Goal: Task Accomplishment & Management: Complete application form

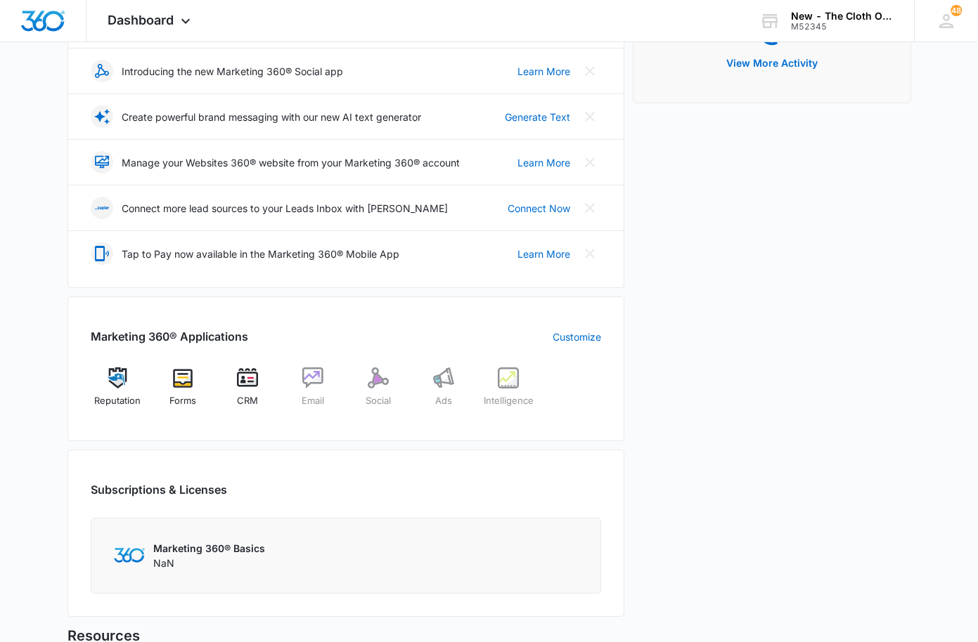
scroll to position [281, 0]
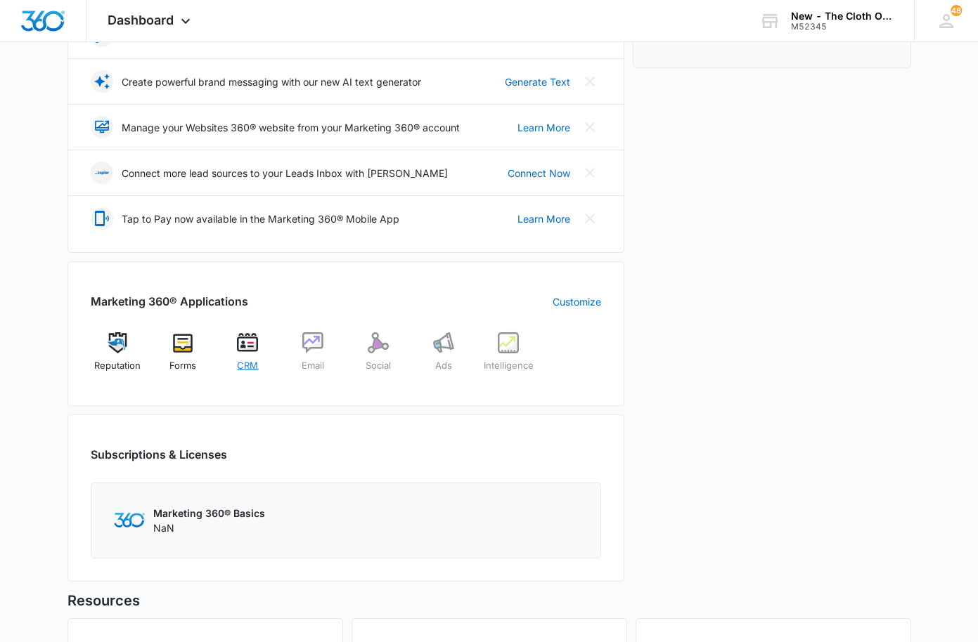
click at [251, 359] on span "CRM" at bounding box center [247, 366] width 21 height 14
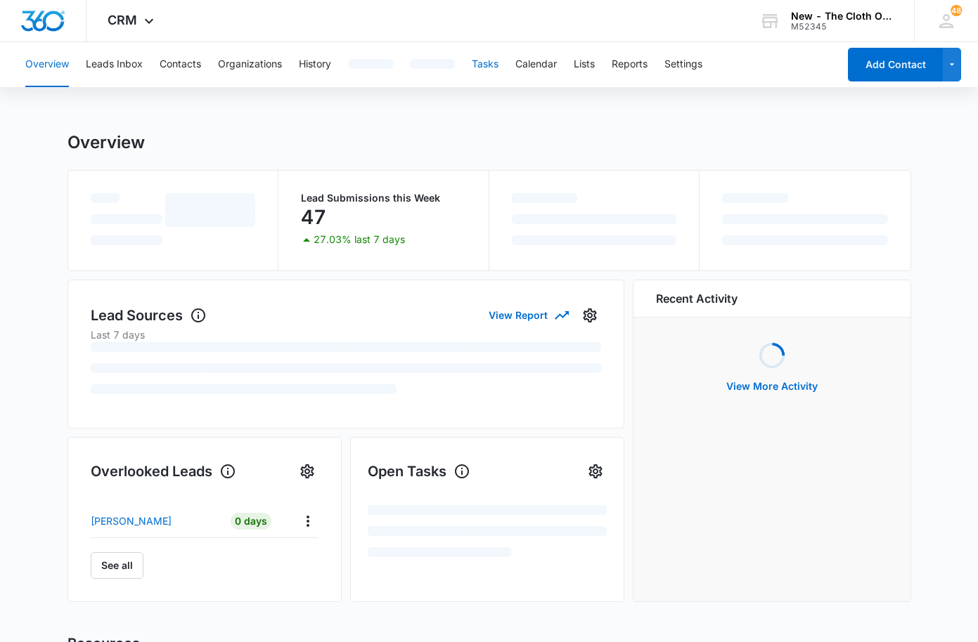
click at [485, 67] on button "Tasks" at bounding box center [485, 64] width 27 height 45
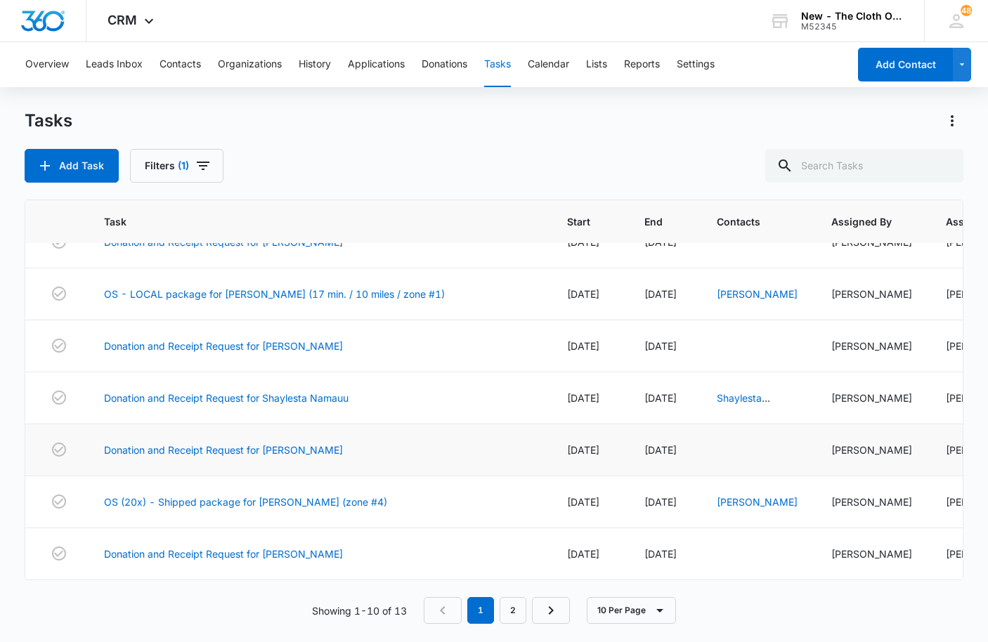
scroll to position [257, 0]
click at [512, 614] on link "2" at bounding box center [513, 610] width 27 height 27
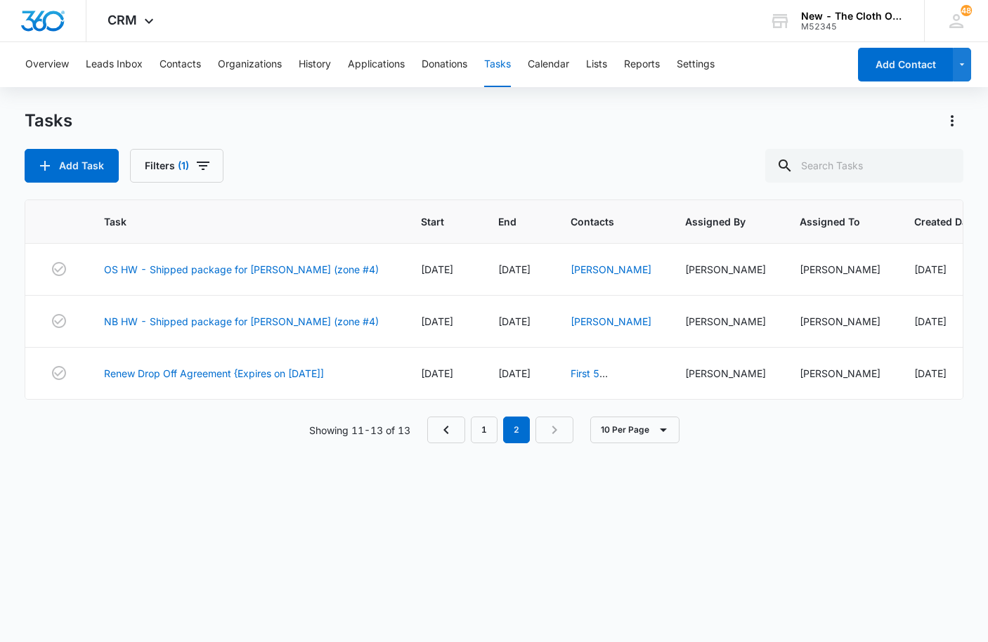
scroll to position [0, 0]
click at [247, 329] on link "NB HW - Shipped package for [PERSON_NAME] (zone #4)" at bounding box center [241, 321] width 275 height 15
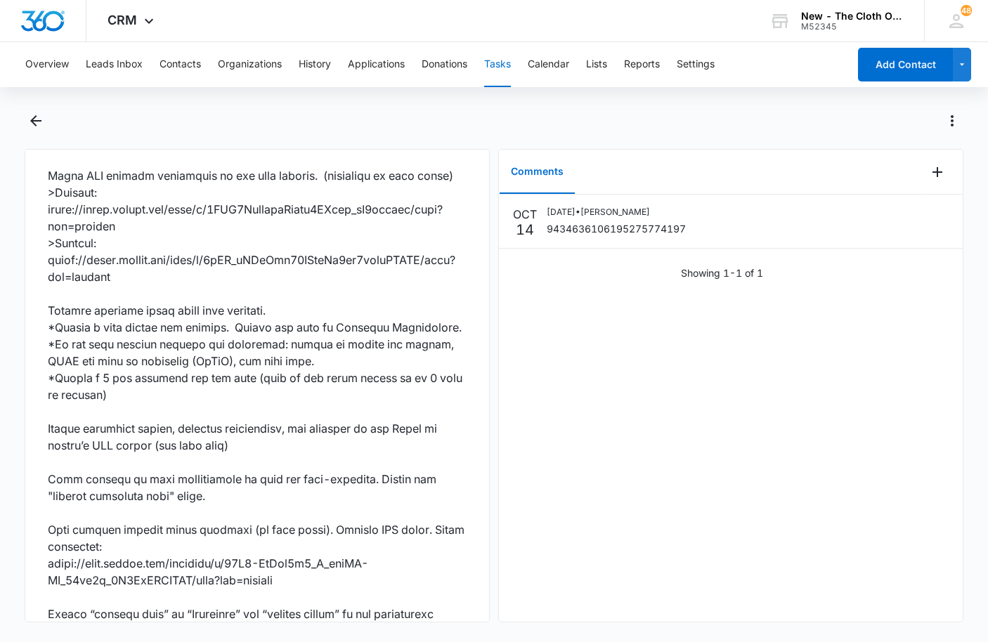
scroll to position [1073, 0]
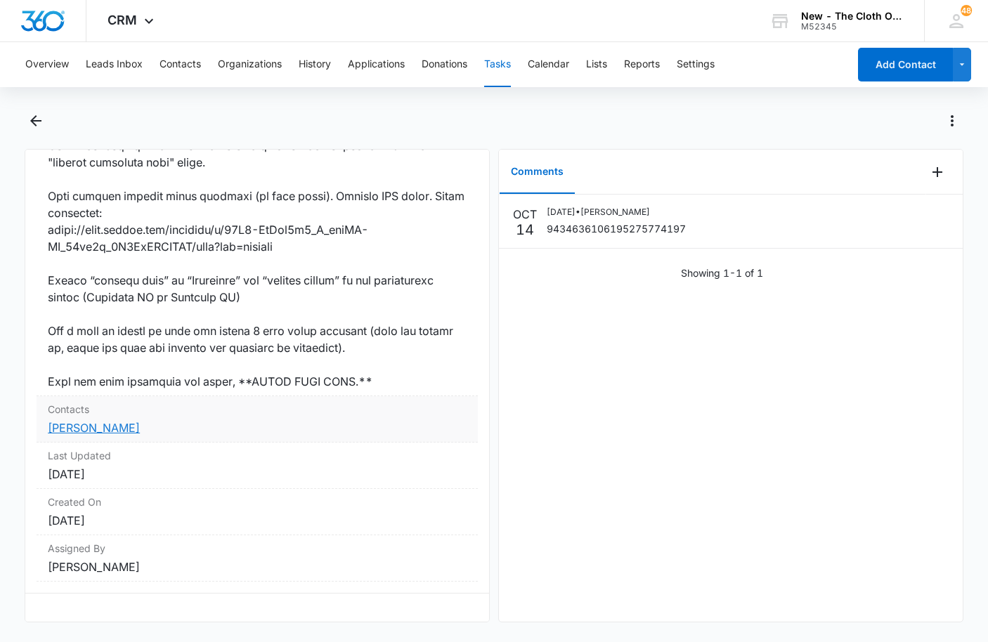
click at [105, 421] on link "[PERSON_NAME]" at bounding box center [94, 428] width 92 height 14
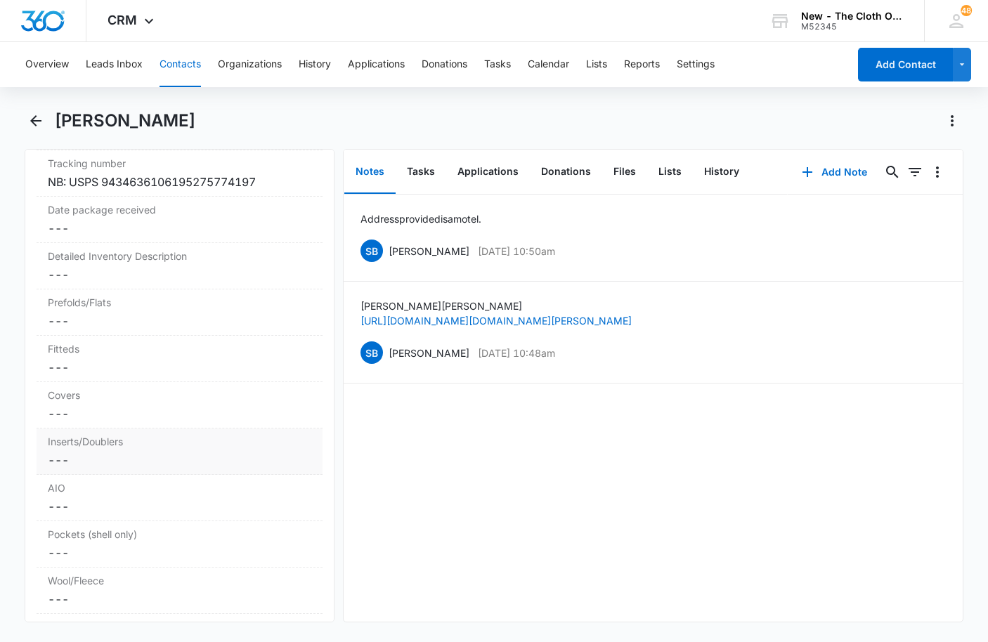
scroll to position [3303, 0]
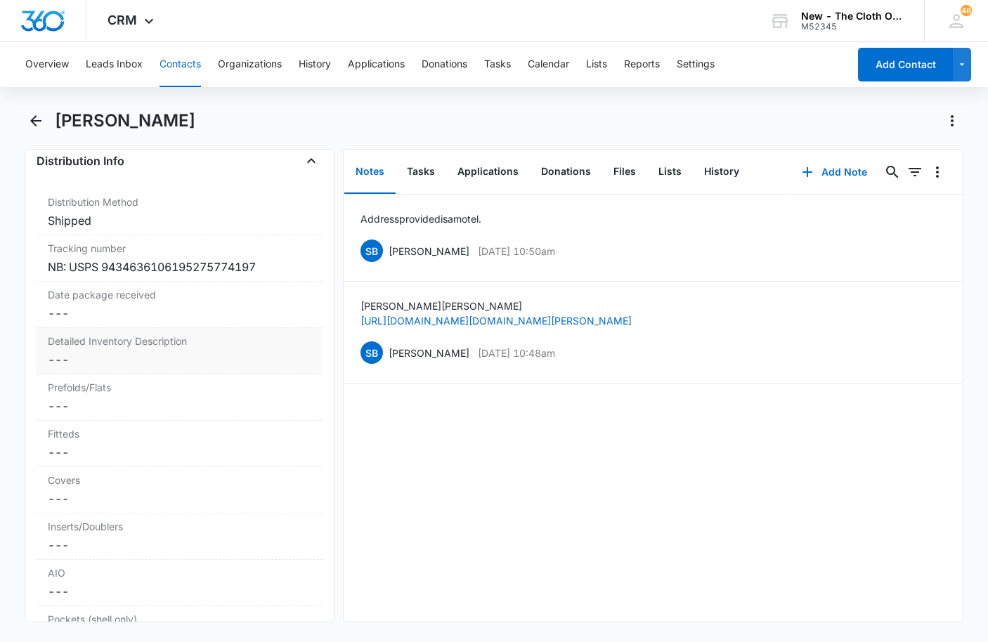
click at [145, 375] on div "Detailed Inventory Description Cancel Save Changes ---" at bounding box center [180, 351] width 286 height 46
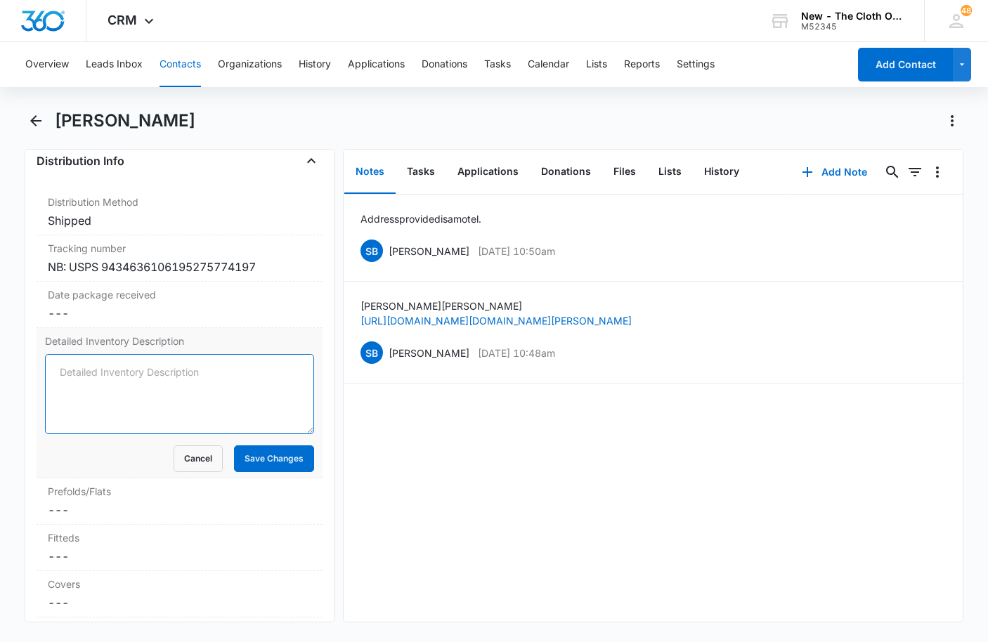
click at [110, 408] on textarea "Detailed Inventory Description" at bounding box center [179, 394] width 269 height 80
paste textarea "7 NB wipeable covers: 5 EUC Thirsties (white, pink, colorful stripes, colorful …"
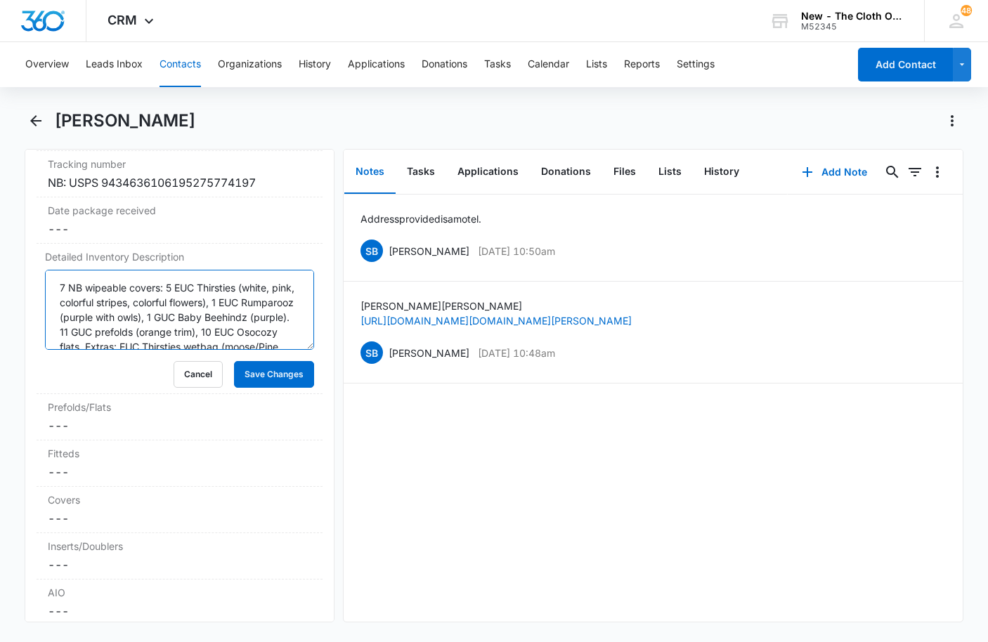
scroll to position [3443, 0]
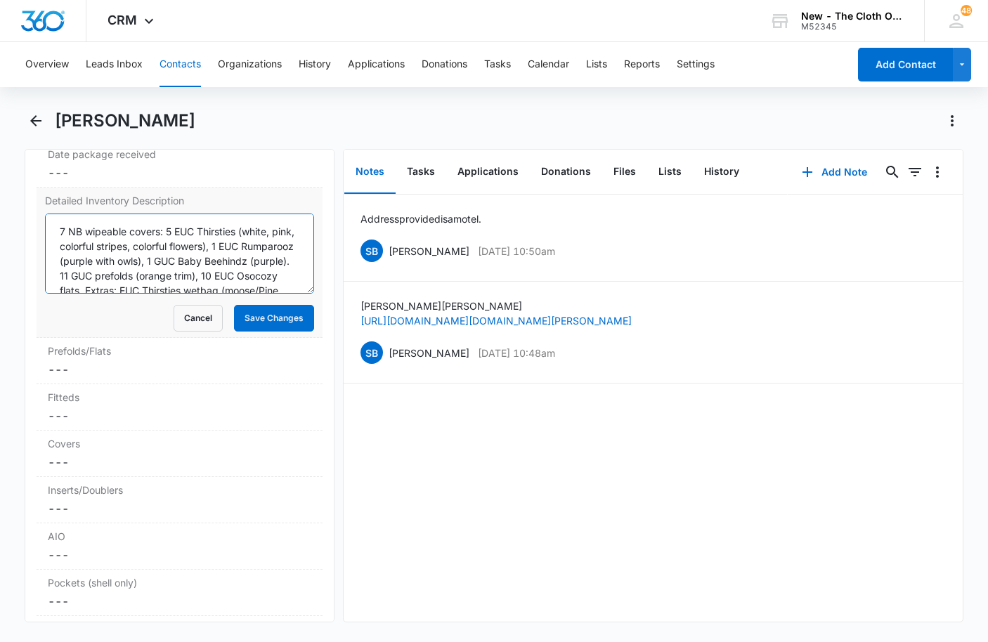
click at [59, 262] on textarea "7 NB wipeable covers: 5 EUC Thirsties (white, pink, colorful stripes, colorful …" at bounding box center [179, 254] width 269 height 80
type textarea "20x NB** 7 NB wipeable covers: 5 EUC Thirsties (white, pink, colorful stripes, …"
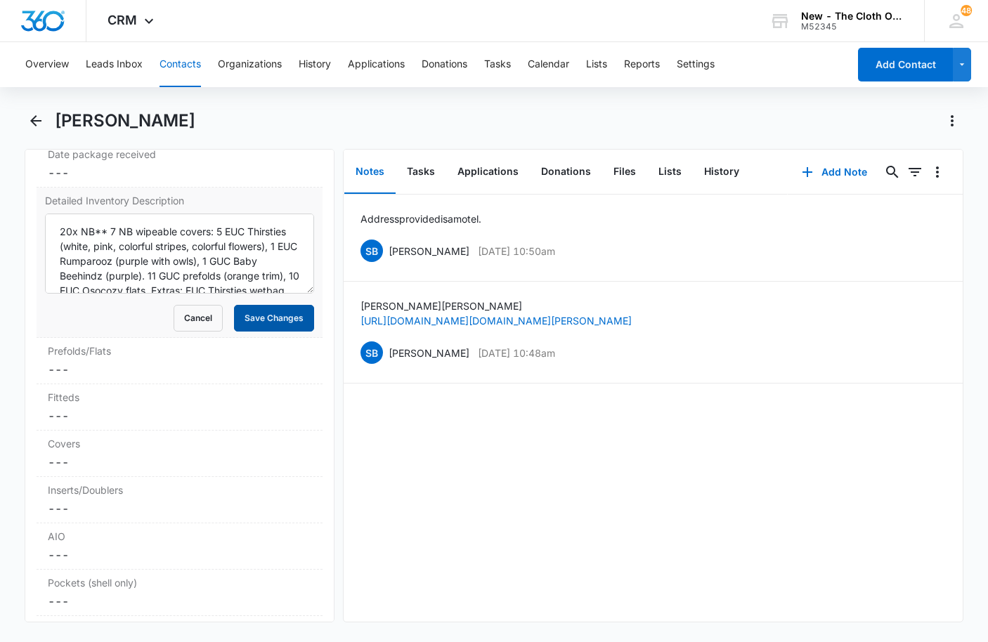
click at [272, 332] on button "Save Changes" at bounding box center [274, 318] width 80 height 27
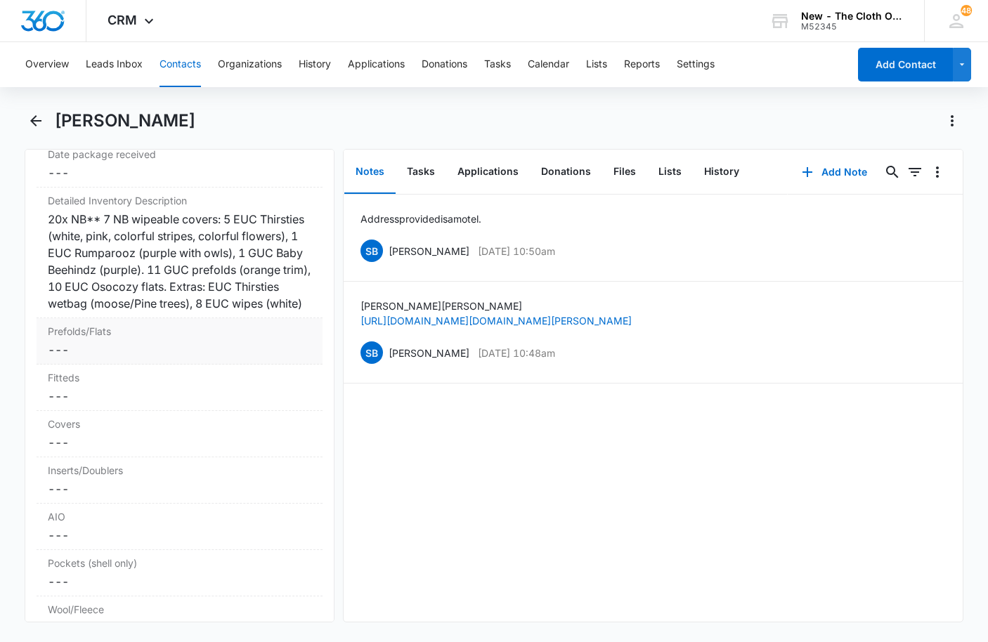
click at [106, 358] on dd "Cancel Save Changes ---" at bounding box center [180, 350] width 264 height 17
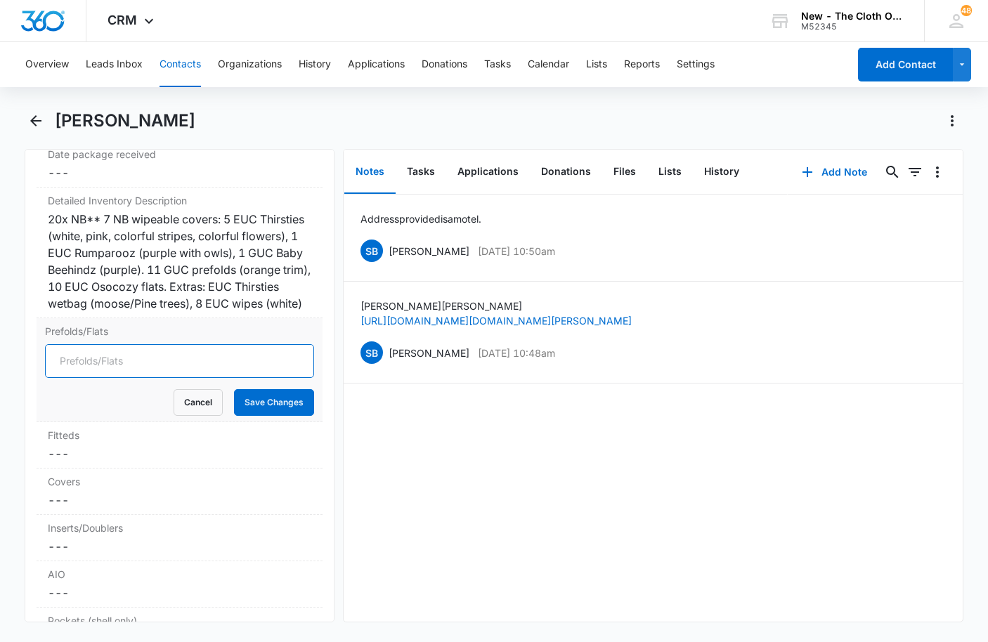
click at [97, 378] on input "Prefolds/Flats" at bounding box center [179, 361] width 269 height 34
type input "21"
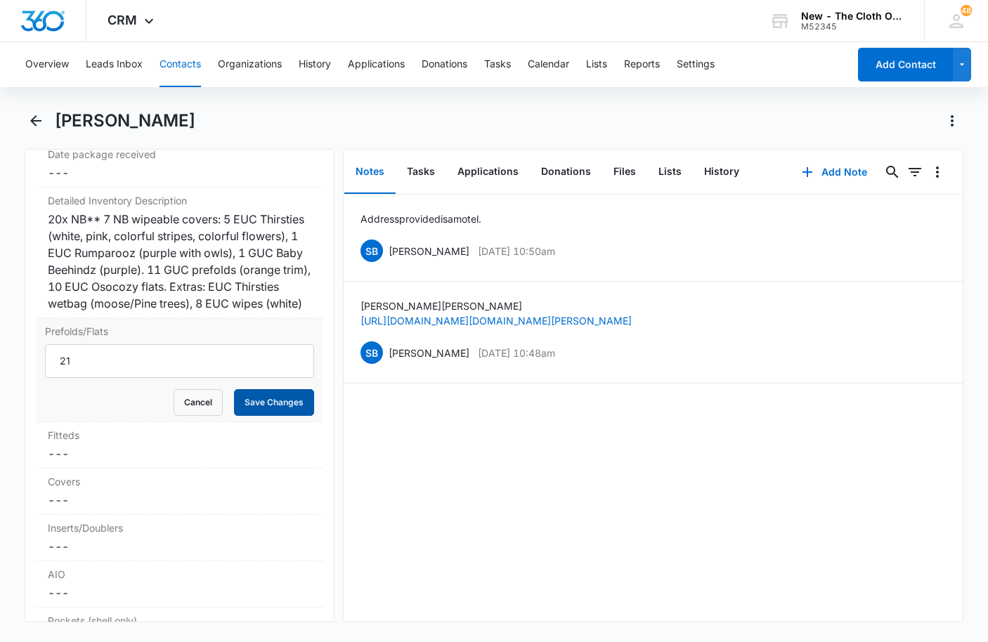
click at [257, 416] on button "Save Changes" at bounding box center [274, 402] width 80 height 27
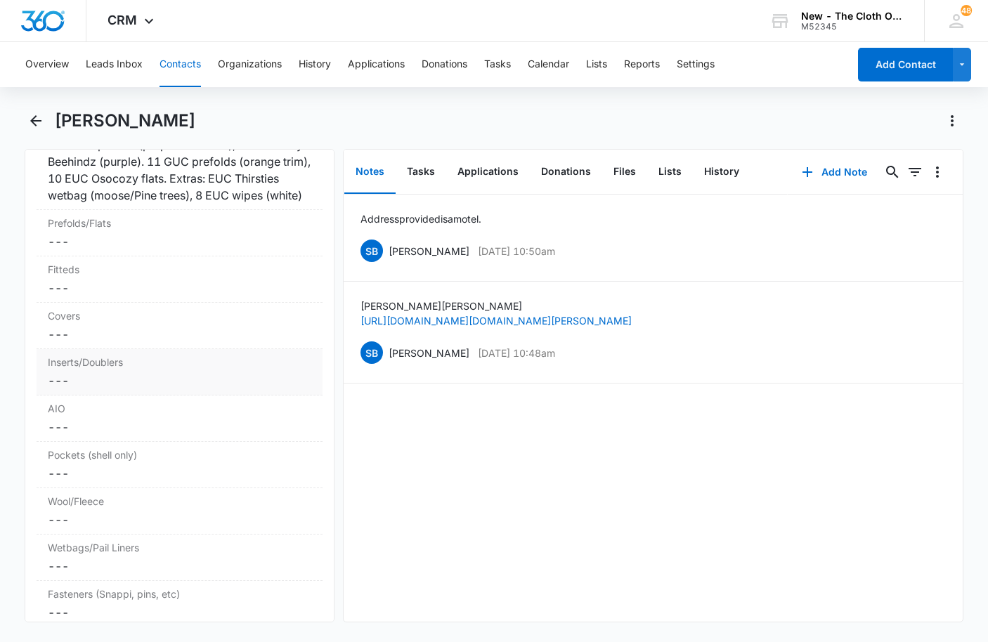
scroll to position [3584, 0]
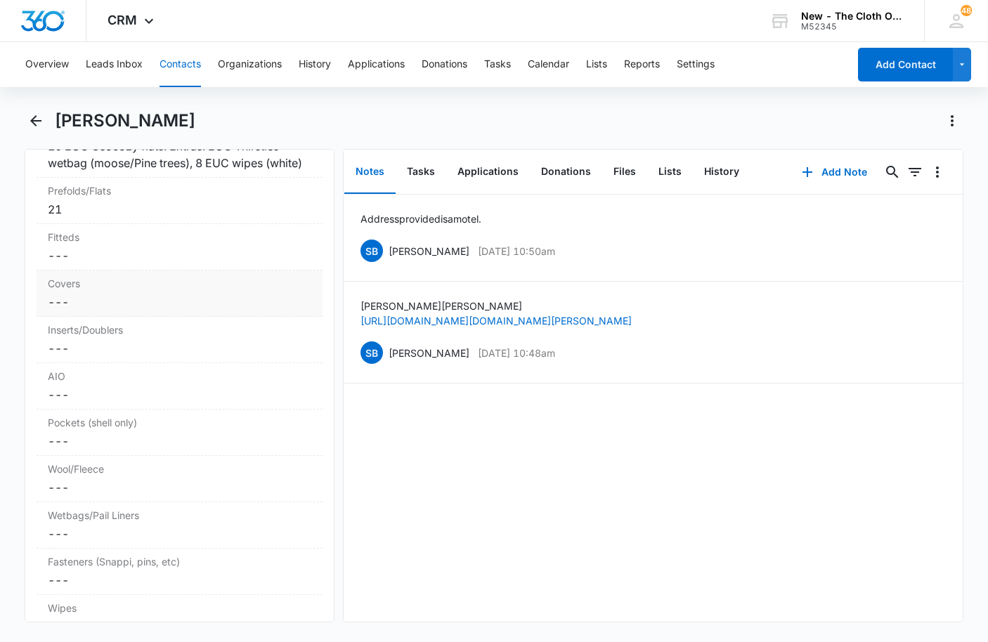
click at [114, 317] on div "Covers Cancel Save Changes ---" at bounding box center [180, 294] width 286 height 46
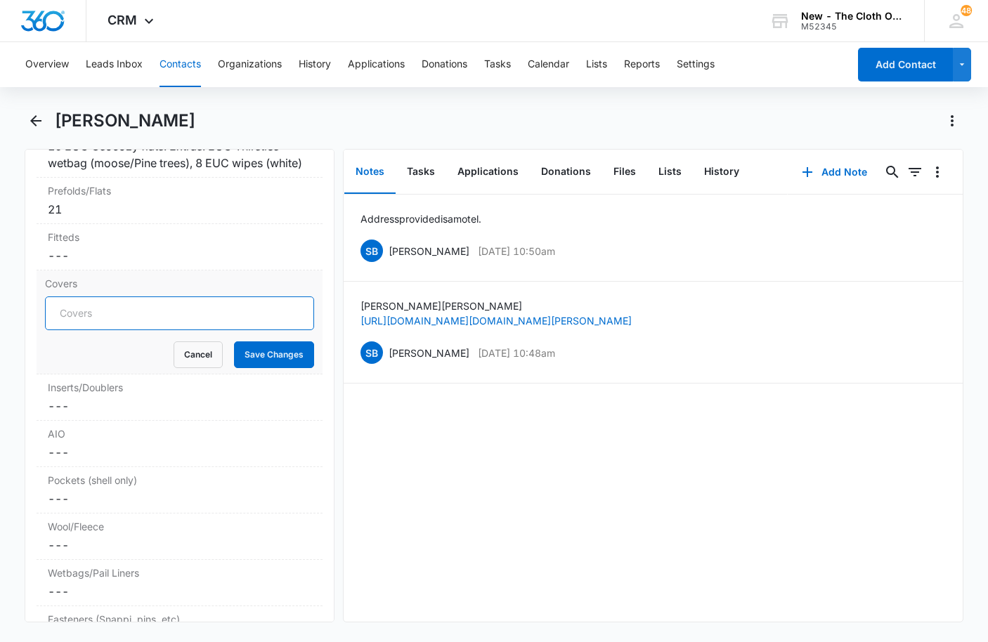
click at [108, 330] on input "Covers" at bounding box center [179, 314] width 269 height 34
type input "7"
click at [271, 368] on button "Save Changes" at bounding box center [274, 355] width 80 height 27
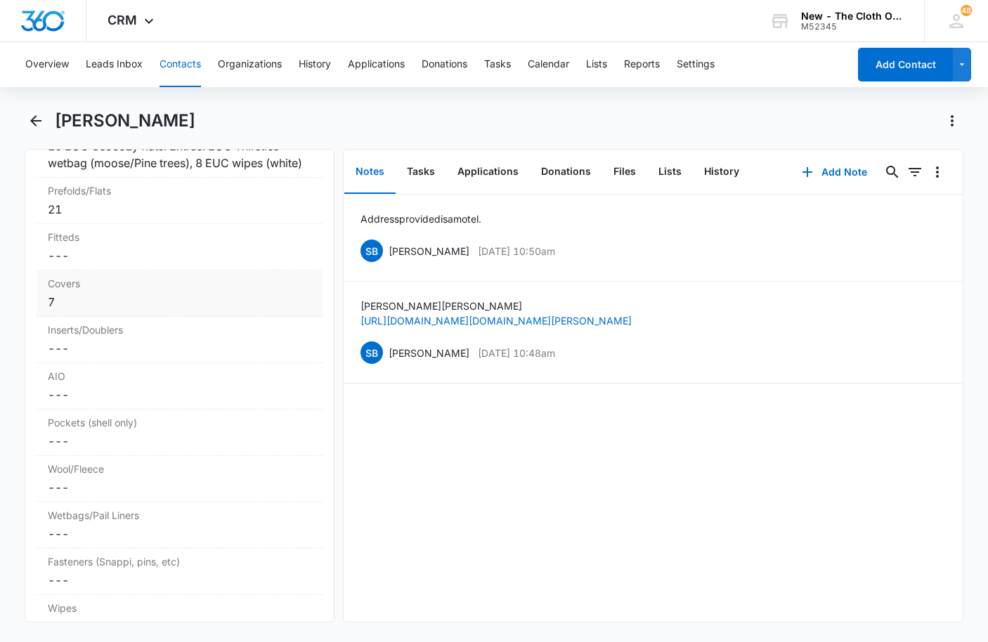
scroll to position [3654, 0]
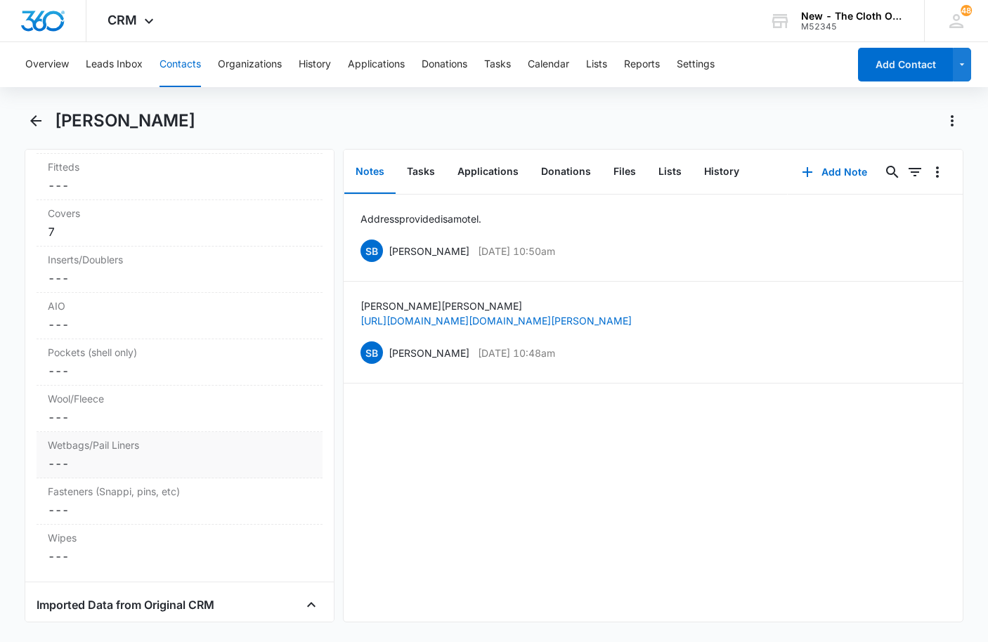
click at [144, 472] on dd "Cancel Save Changes ---" at bounding box center [180, 463] width 264 height 17
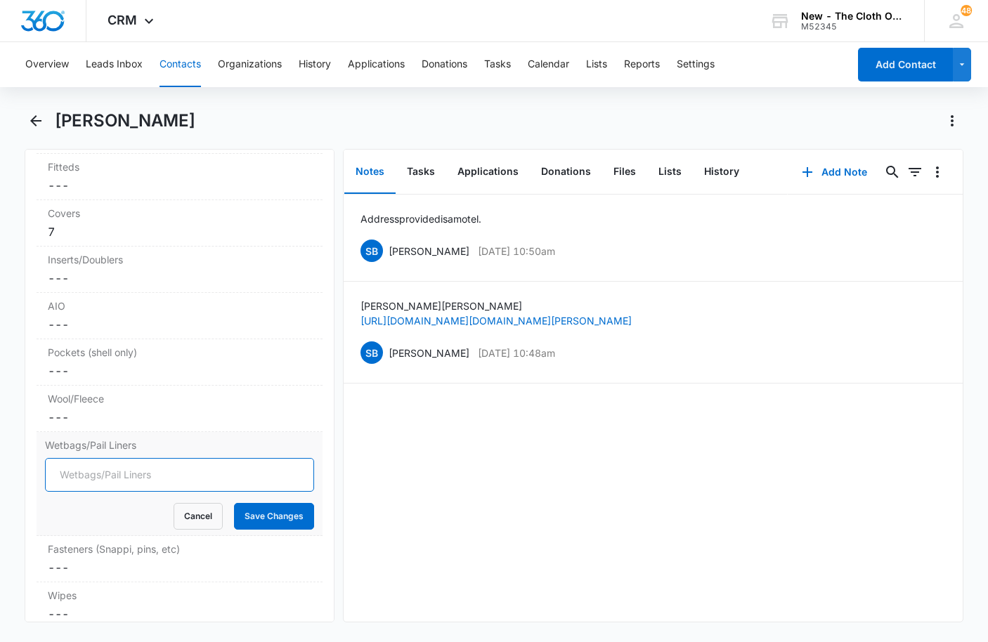
click at [100, 492] on input "Wetbags/Pail Liners" at bounding box center [179, 475] width 269 height 34
type input "1"
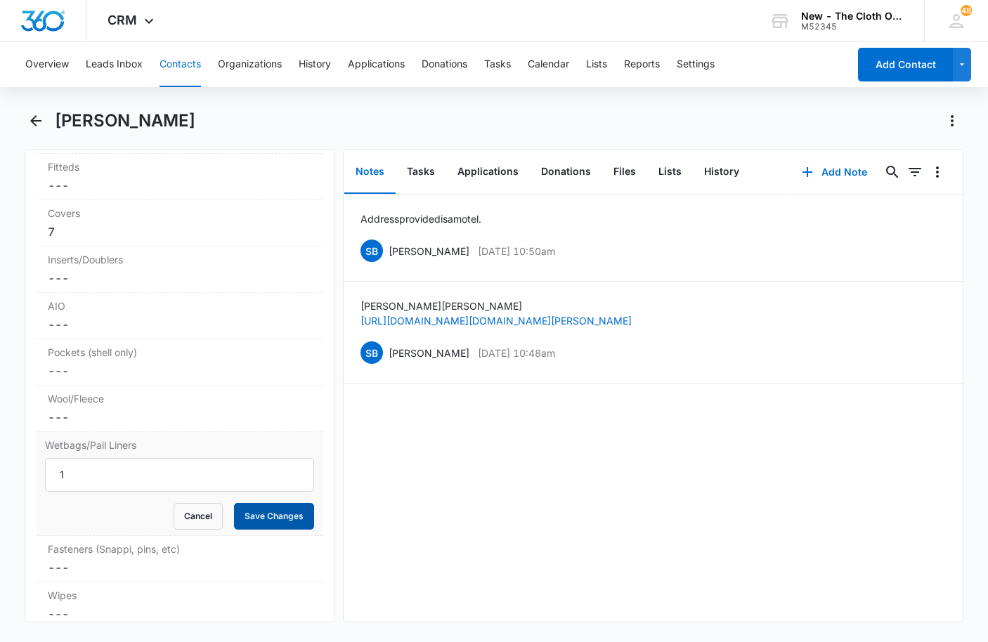
click at [282, 530] on button "Save Changes" at bounding box center [274, 516] width 80 height 27
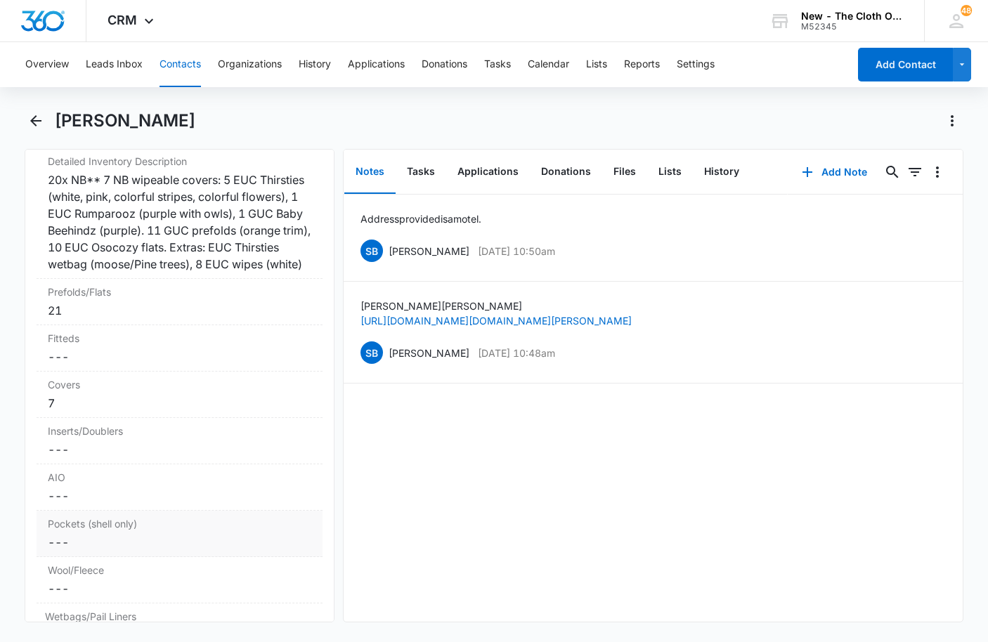
scroll to position [3443, 0]
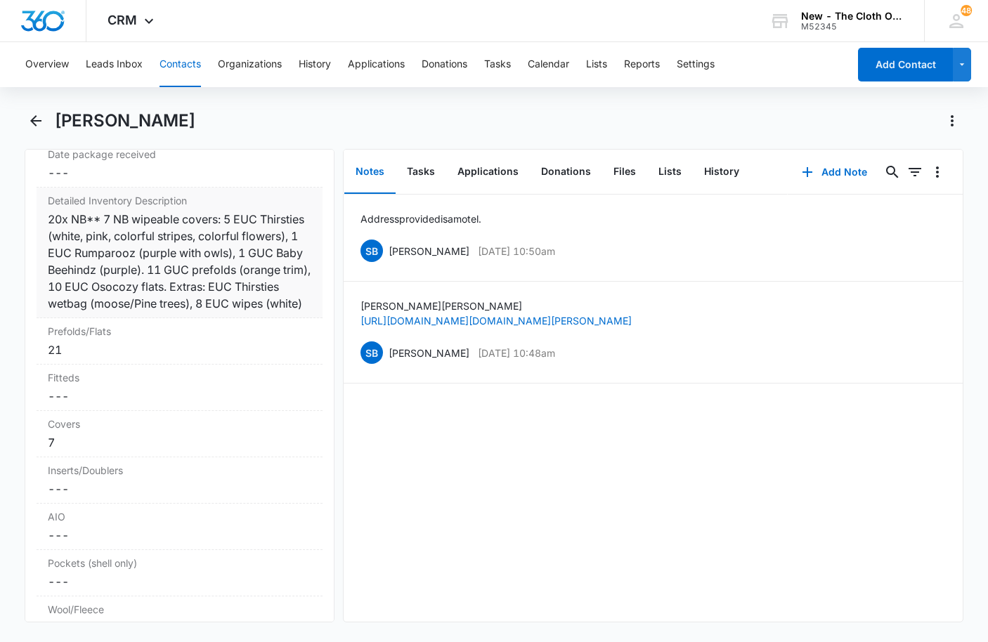
click at [171, 312] on div "20x NB** 7 NB wipeable covers: 5 EUC Thirsties (white, pink, colorful stripes, …" at bounding box center [180, 261] width 264 height 101
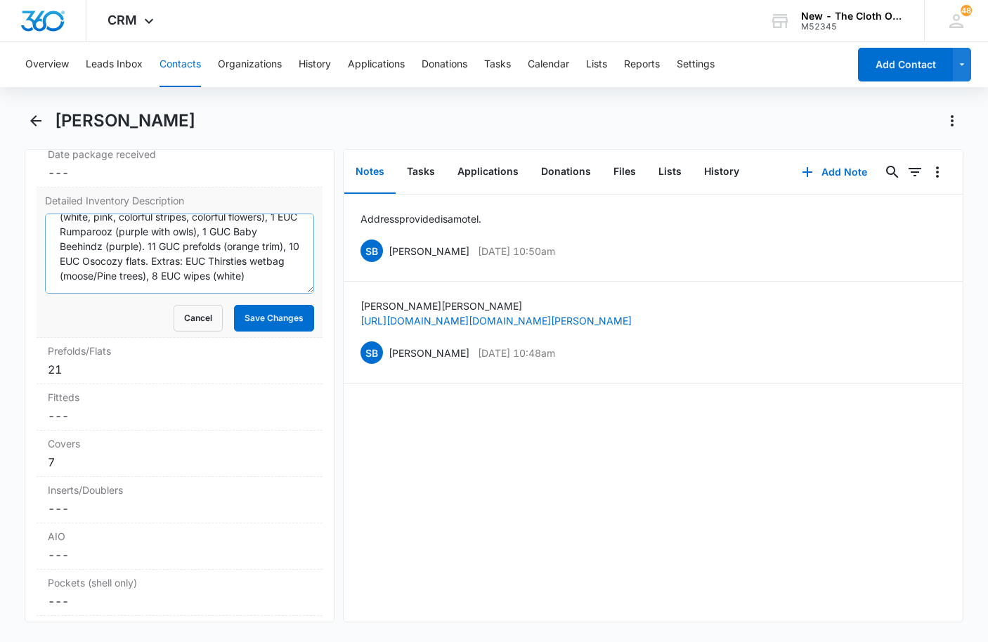
scroll to position [44, 0]
click at [199, 294] on textarea "20x NB** 7 NB wipeable covers: 5 EUC Thirsties (white, pink, colorful stripes, …" at bounding box center [179, 254] width 269 height 80
type textarea "20x NB** 7 NB wipeable covers: 5 EUC Thirsties (white, pink, colorful stripes, …"
click at [278, 332] on button "Save Changes" at bounding box center [274, 318] width 80 height 27
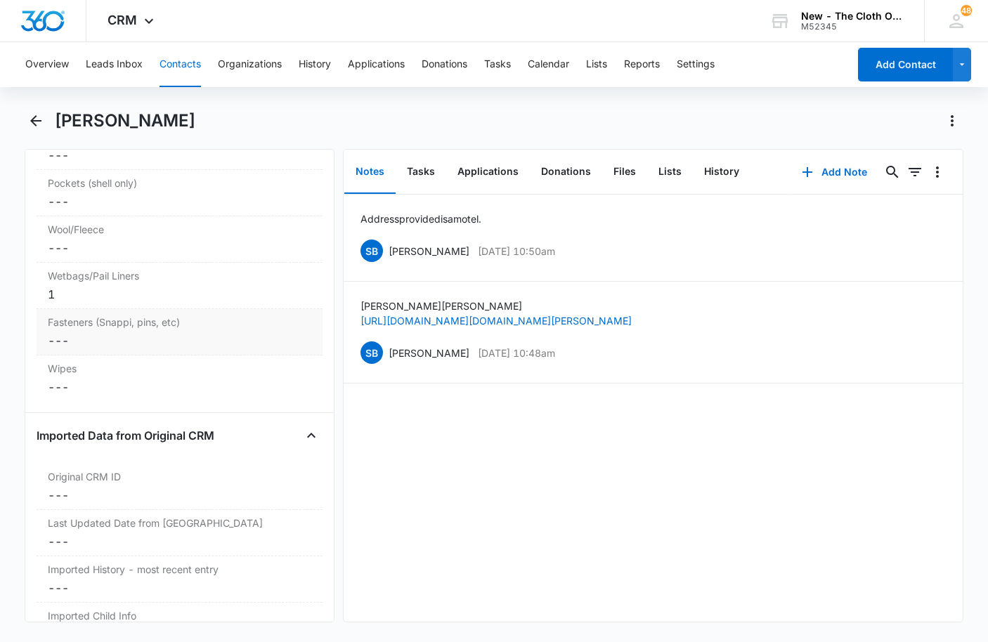
scroll to position [3865, 0]
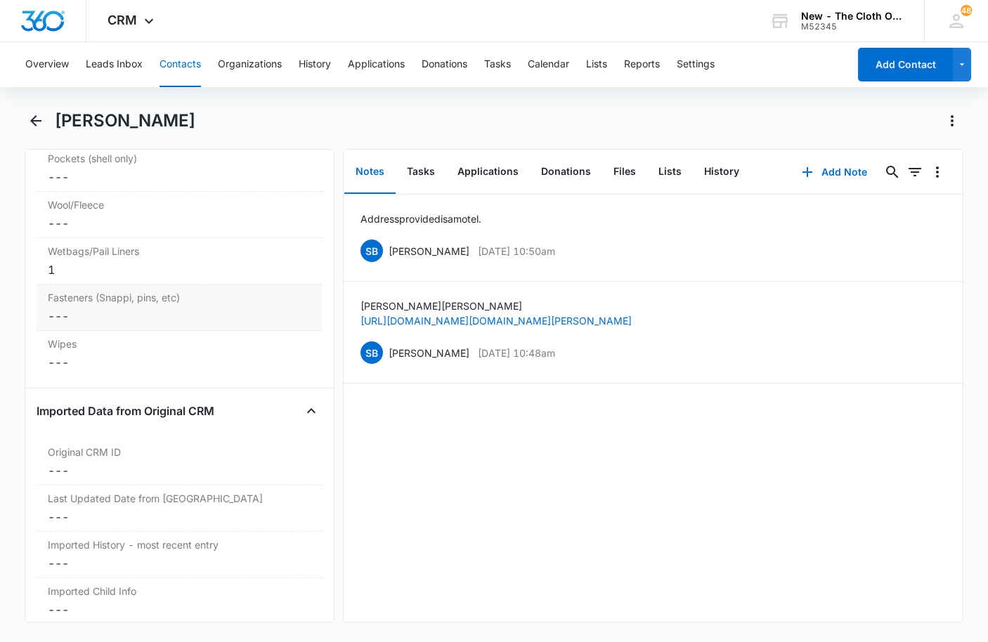
click at [91, 325] on dd "Cancel Save Changes ---" at bounding box center [180, 316] width 264 height 17
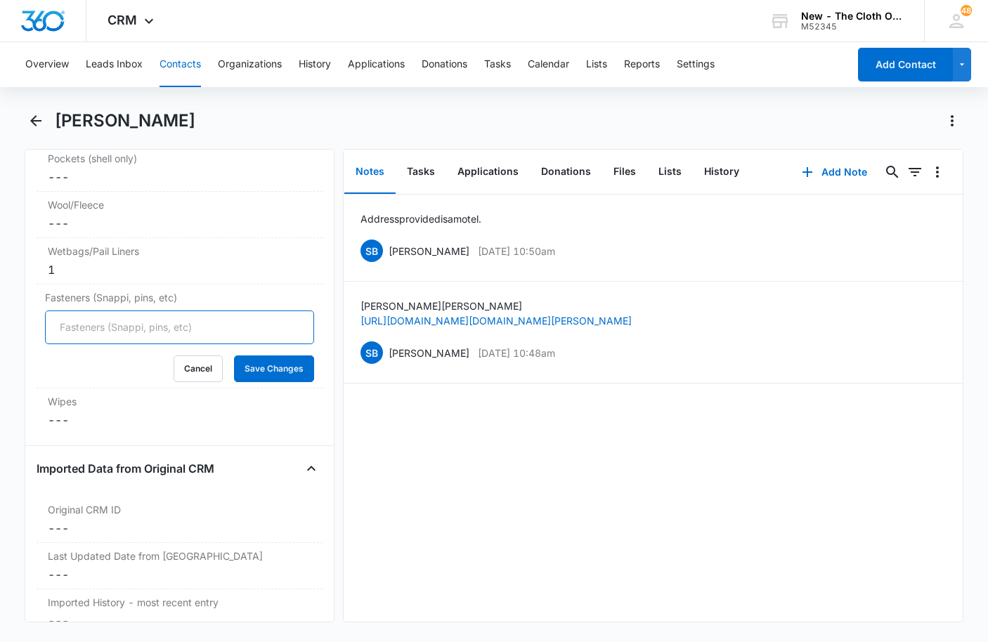
click at [95, 344] on input "Fasteners (Snappi, pins, etc)" at bounding box center [179, 328] width 269 height 34
type input "2"
click at [287, 382] on button "Save Changes" at bounding box center [274, 369] width 80 height 27
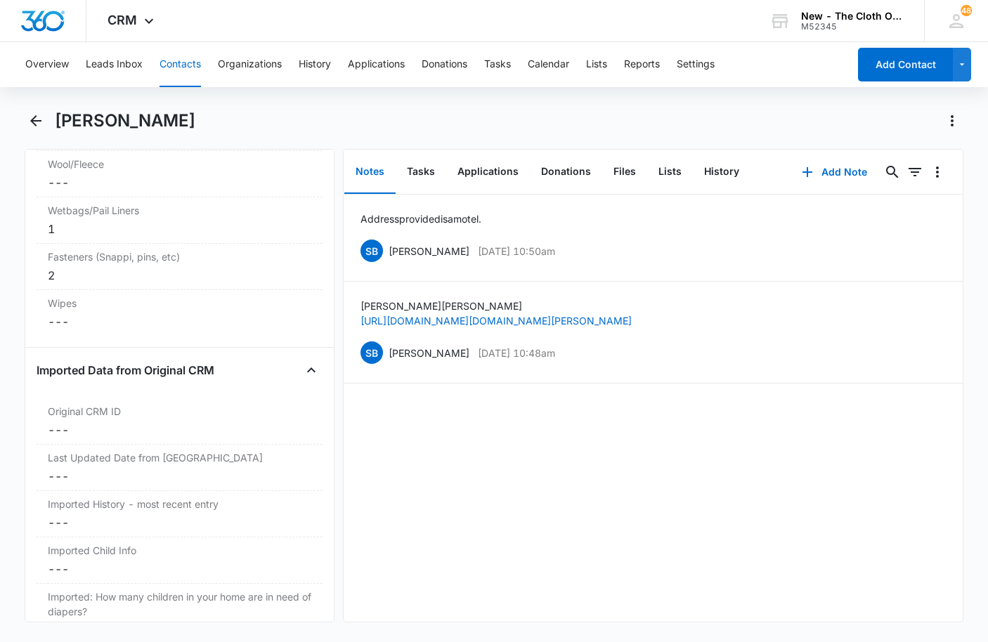
scroll to position [3935, 0]
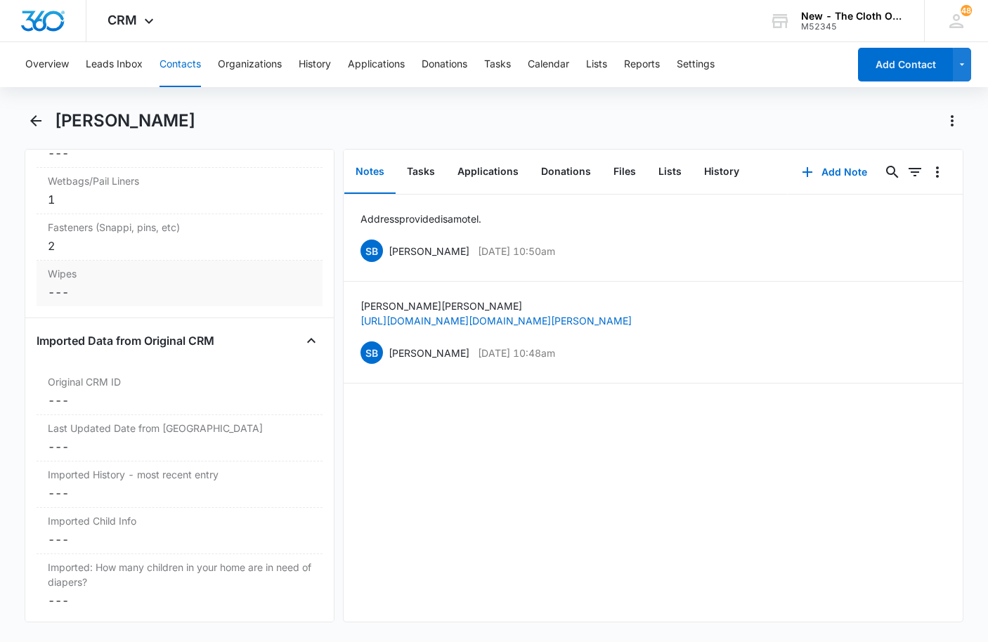
click at [98, 301] on dd "Cancel Save Changes ---" at bounding box center [180, 292] width 264 height 17
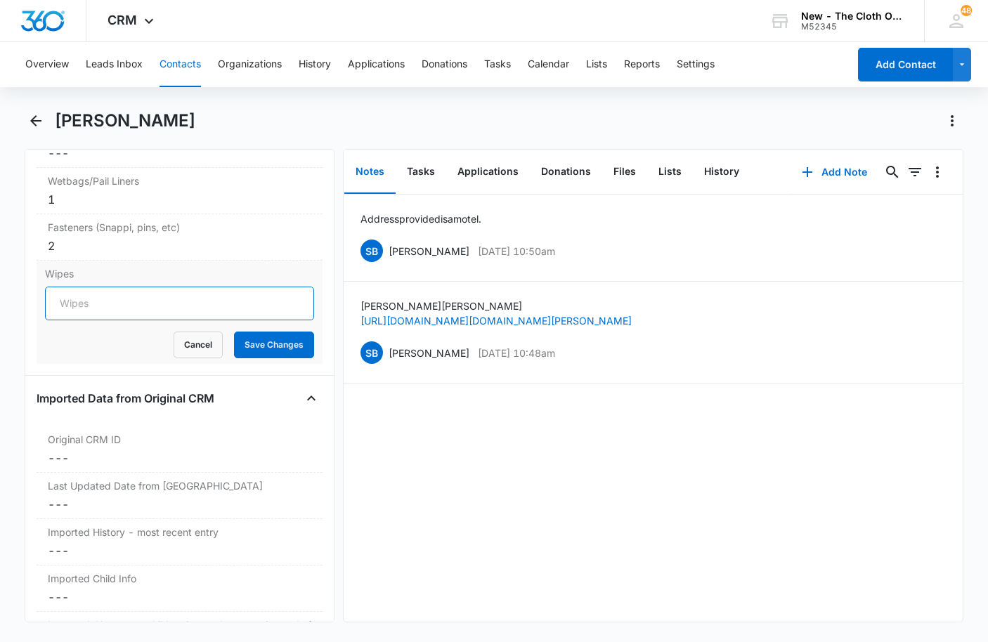
click at [97, 320] on input "Wipes" at bounding box center [179, 304] width 269 height 34
type input "8"
click at [238, 358] on button "Save Changes" at bounding box center [274, 345] width 80 height 27
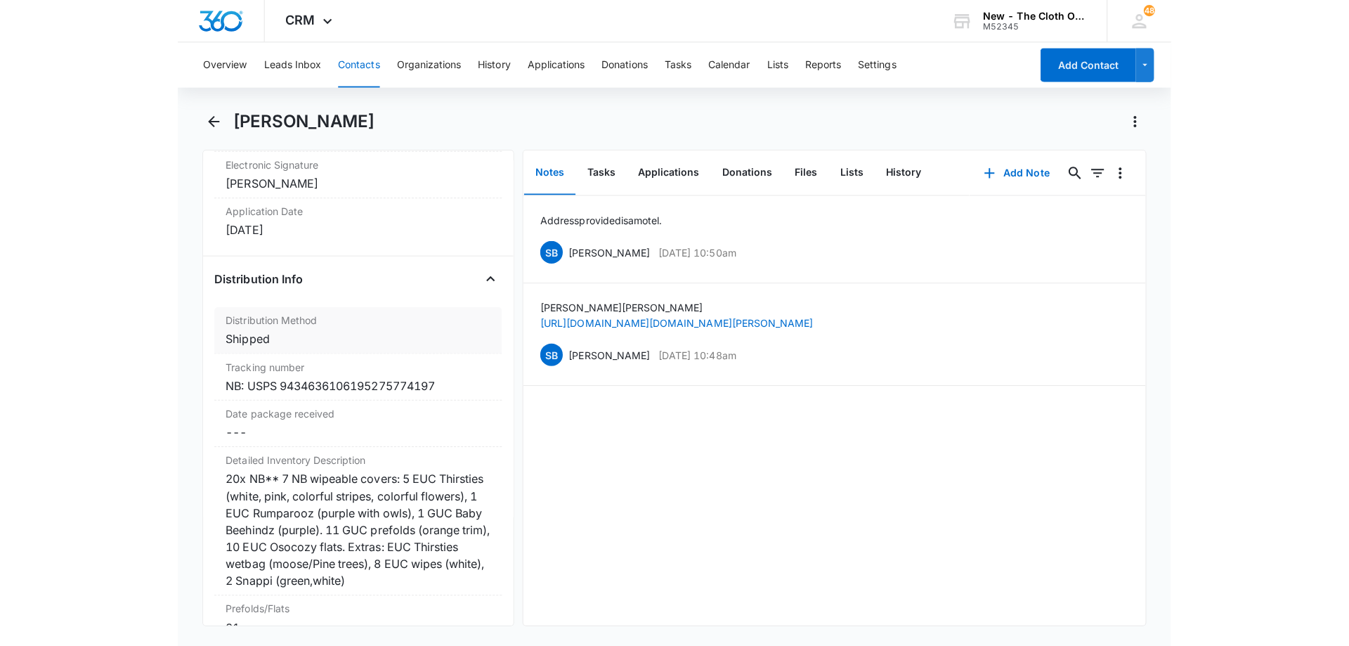
scroll to position [3162, 0]
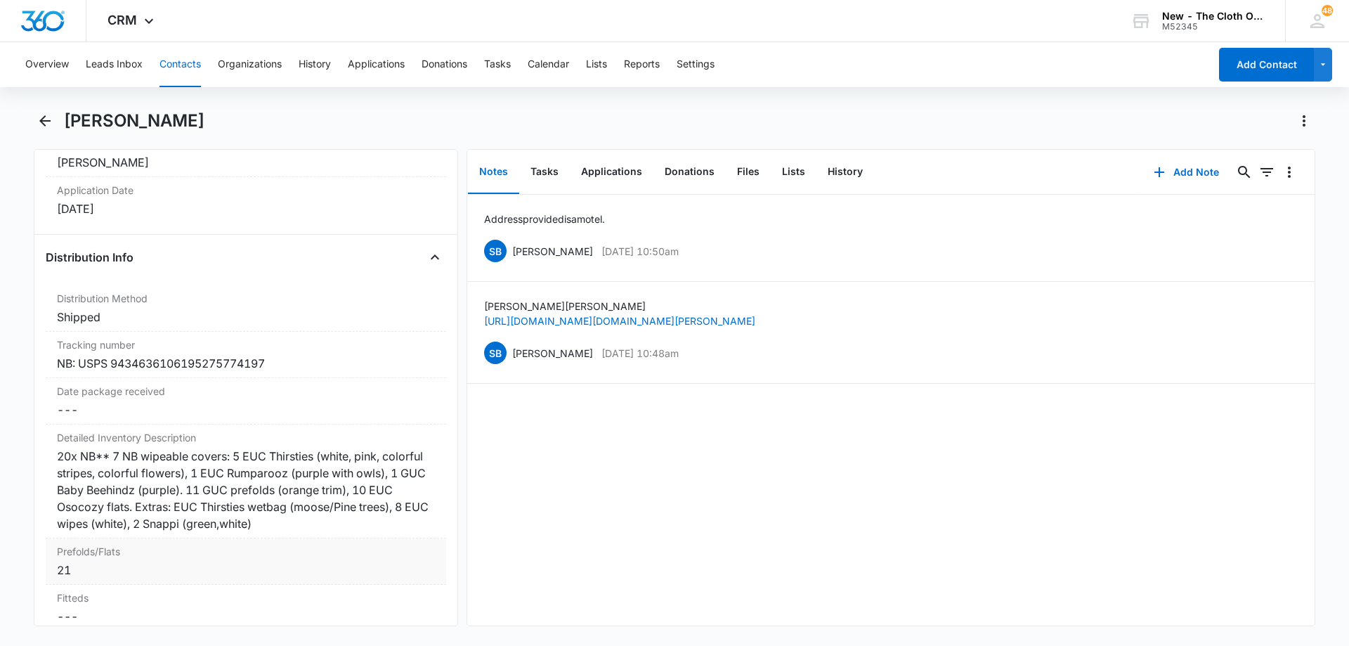
click at [212, 474] on div "20x NB** 7 NB wipeable covers: 5 EUC Thirsties (white, pink, colorful stripes, …" at bounding box center [246, 490] width 378 height 84
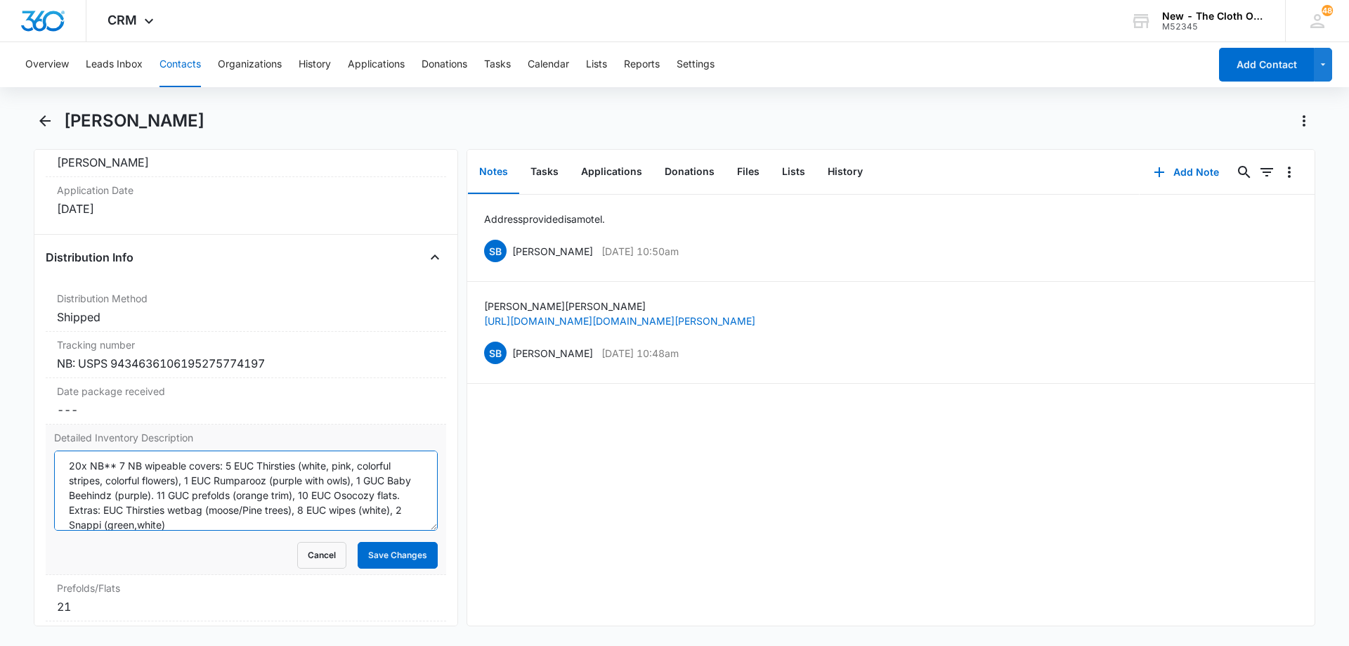
scroll to position [0, 0]
drag, startPoint x: 246, startPoint y: 514, endPoint x: 119, endPoint y: 469, distance: 134.7
click at [119, 469] on textarea "20x NB** 7 NB wipeable covers: 5 EUC Thirsties (white, pink, colorful stripes, …" at bounding box center [246, 490] width 384 height 80
